Goal: Task Accomplishment & Management: Complete application form

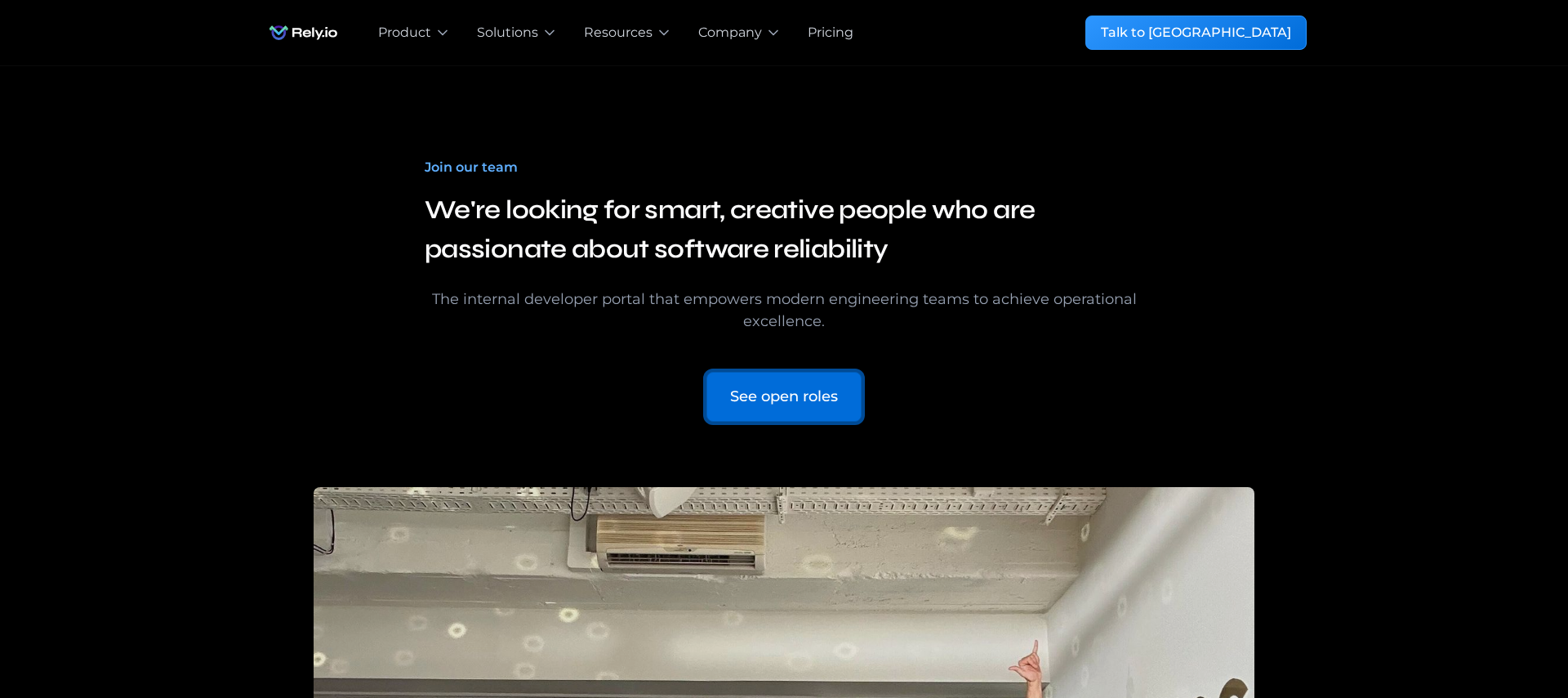
click at [799, 379] on link "See open roles" at bounding box center [783, 396] width 156 height 50
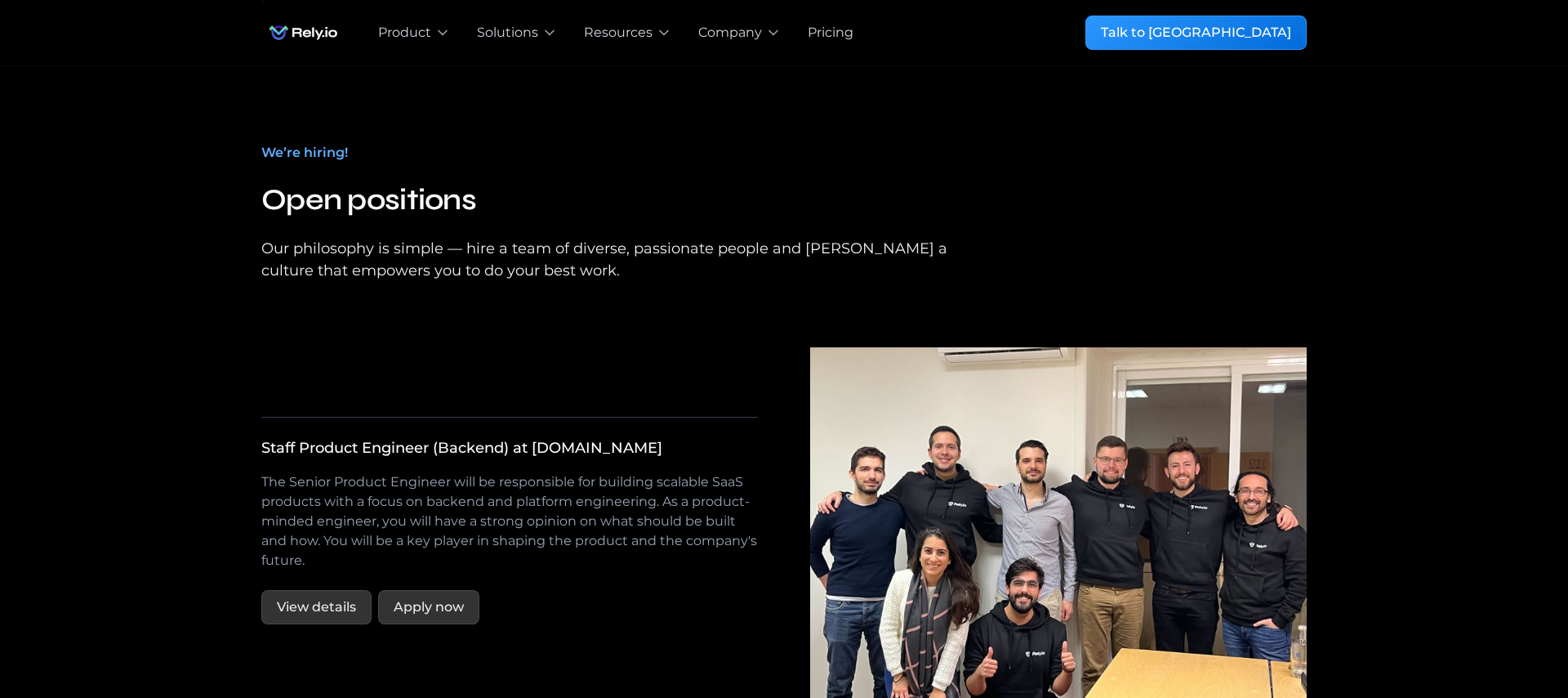
scroll to position [2767, 0]
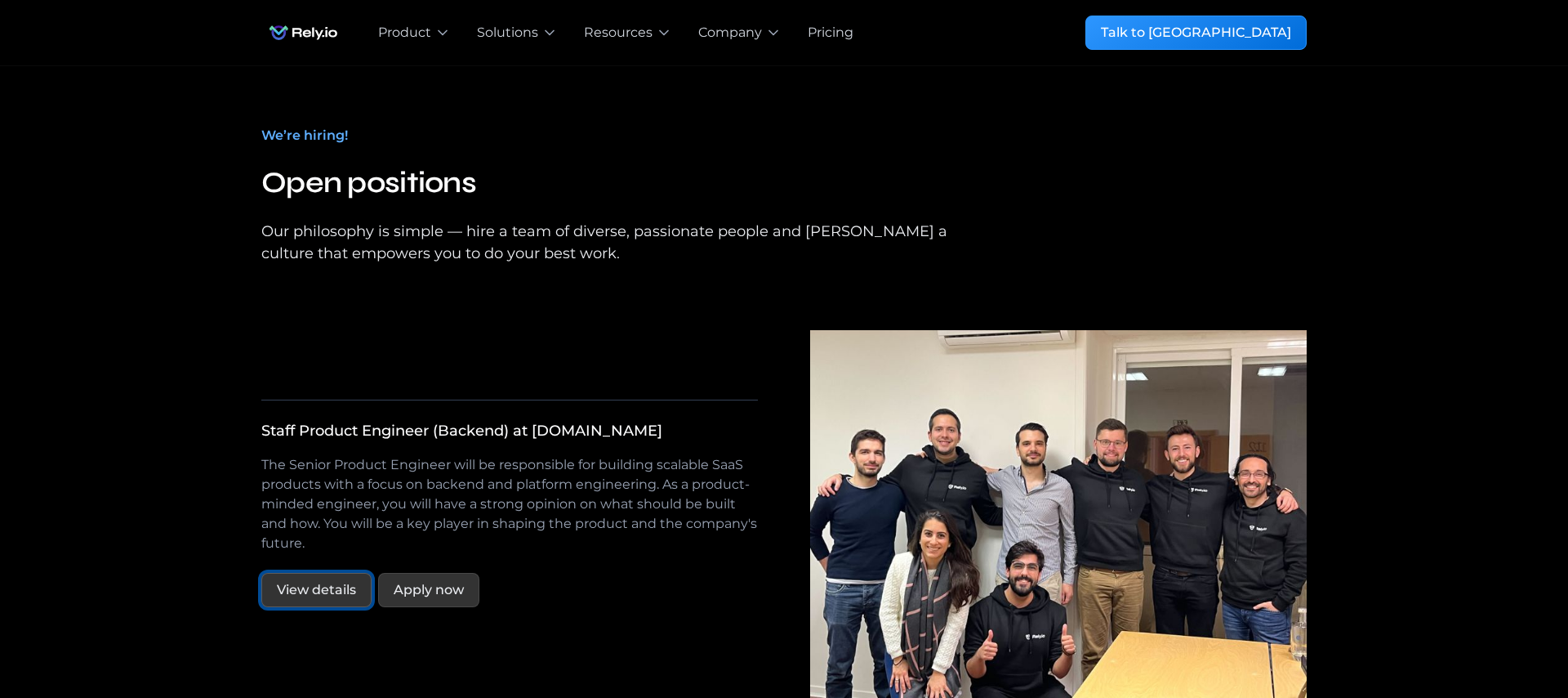
click at [320, 572] on link "View details" at bounding box center [316, 590] width 110 height 35
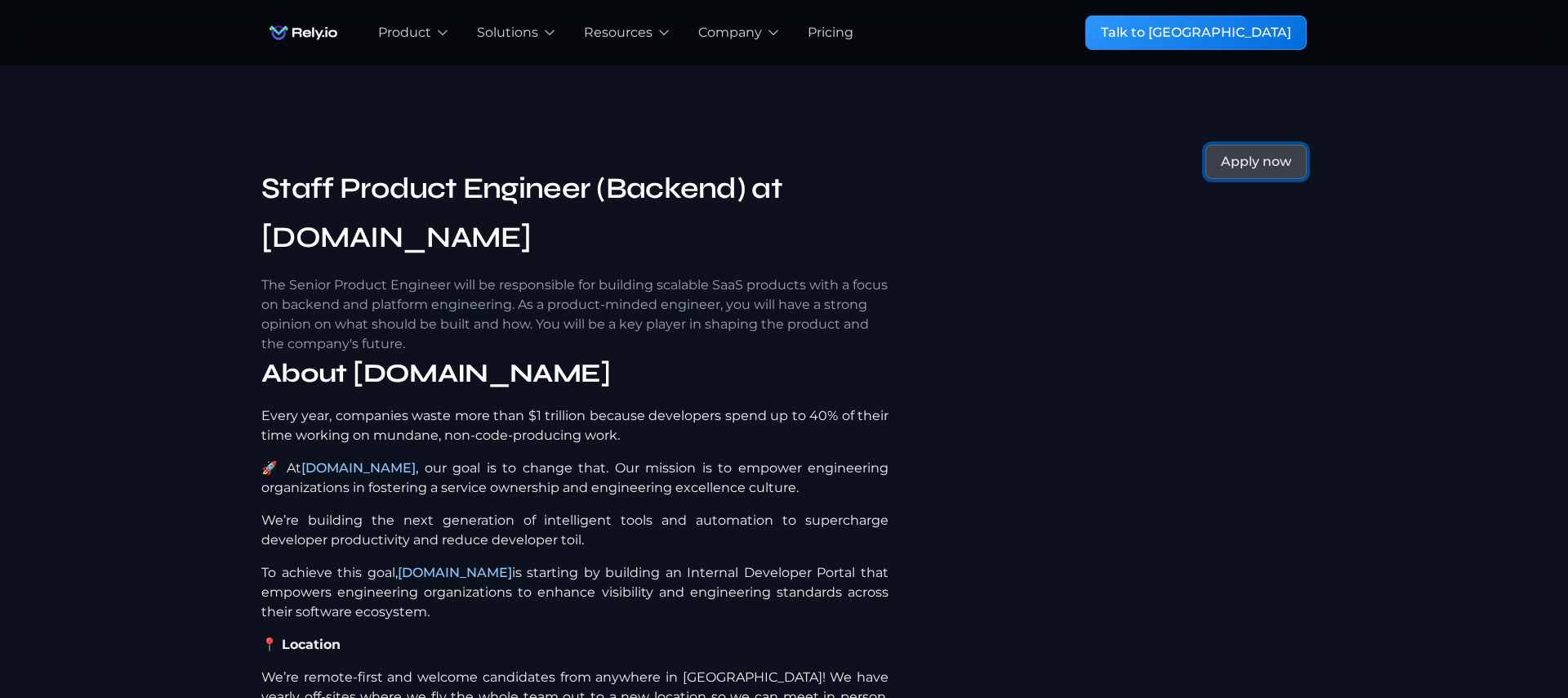
click at [1271, 164] on div "Apply now" at bounding box center [1255, 162] width 70 height 20
